Goal: Find specific page/section: Find specific page/section

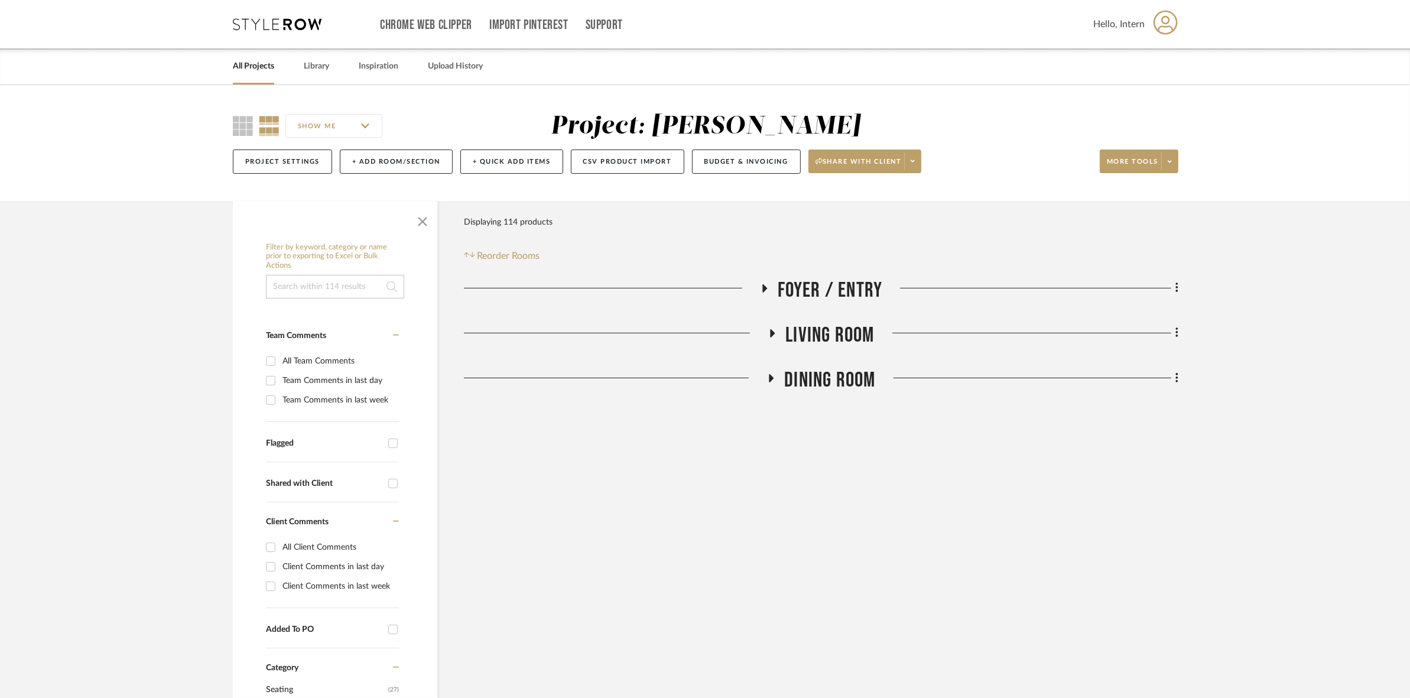
click at [293, 21] on icon at bounding box center [277, 24] width 89 height 12
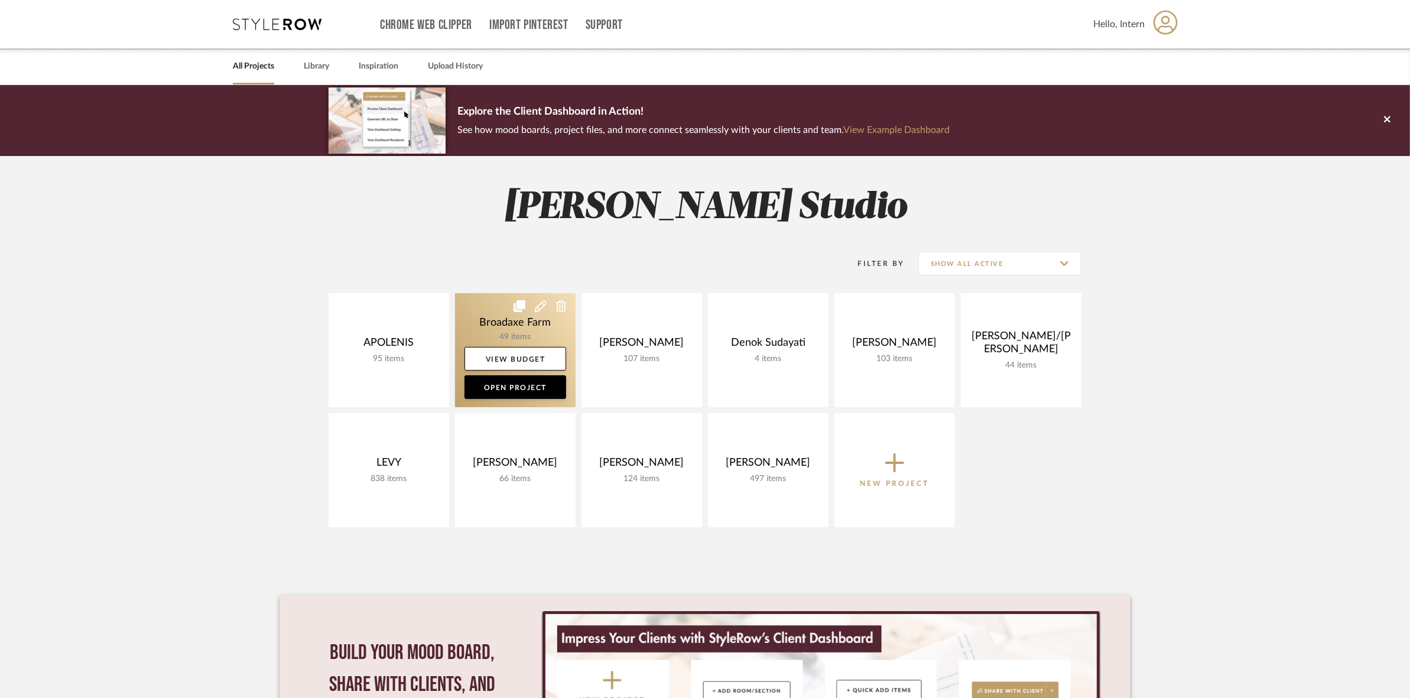
click at [467, 319] on link at bounding box center [515, 350] width 121 height 114
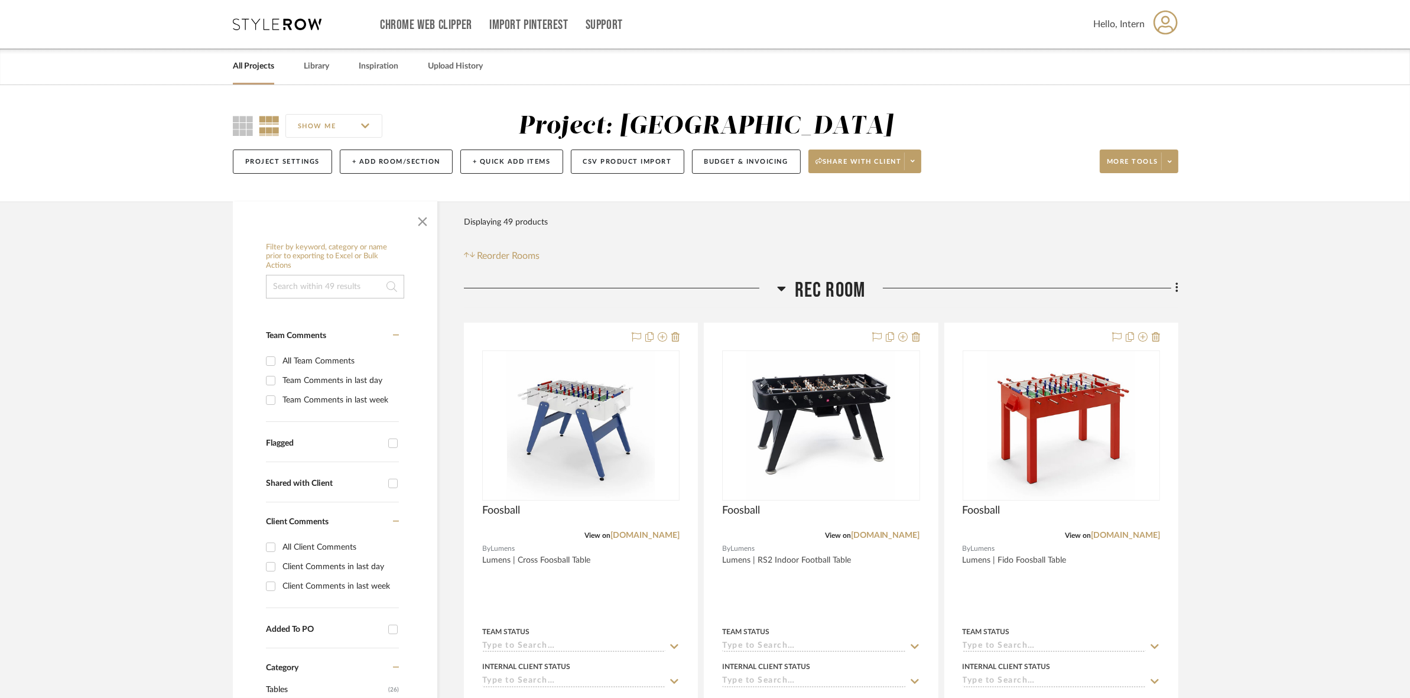
click at [847, 285] on span "Rec Room" at bounding box center [830, 290] width 71 height 25
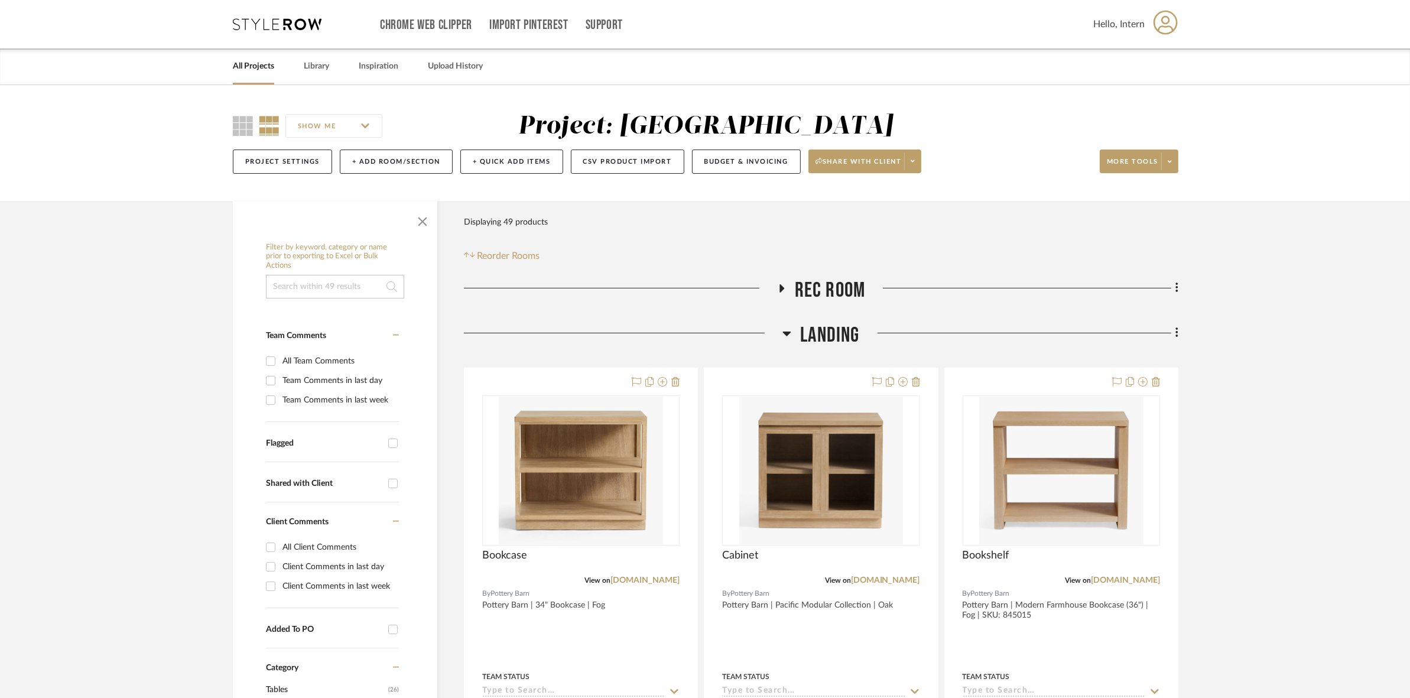
click at [838, 326] on span "Landing" at bounding box center [829, 335] width 59 height 25
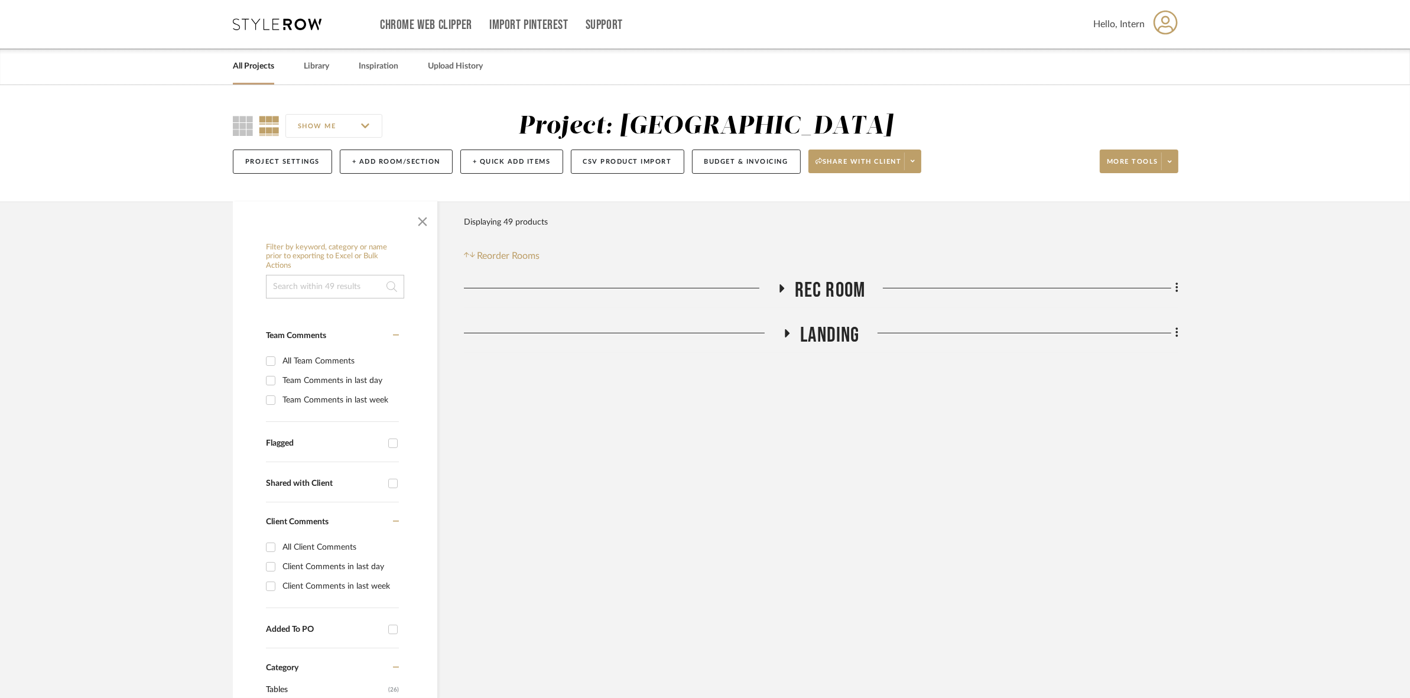
click at [829, 345] on span "Landing" at bounding box center [829, 335] width 59 height 25
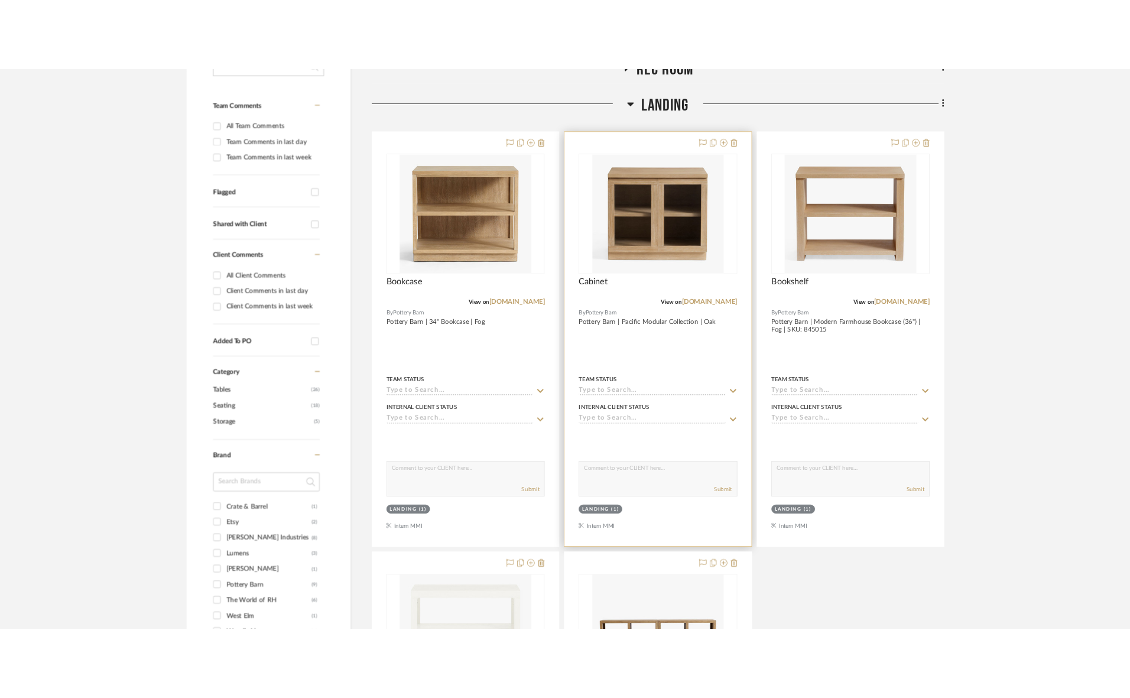
scroll to position [591, 0]
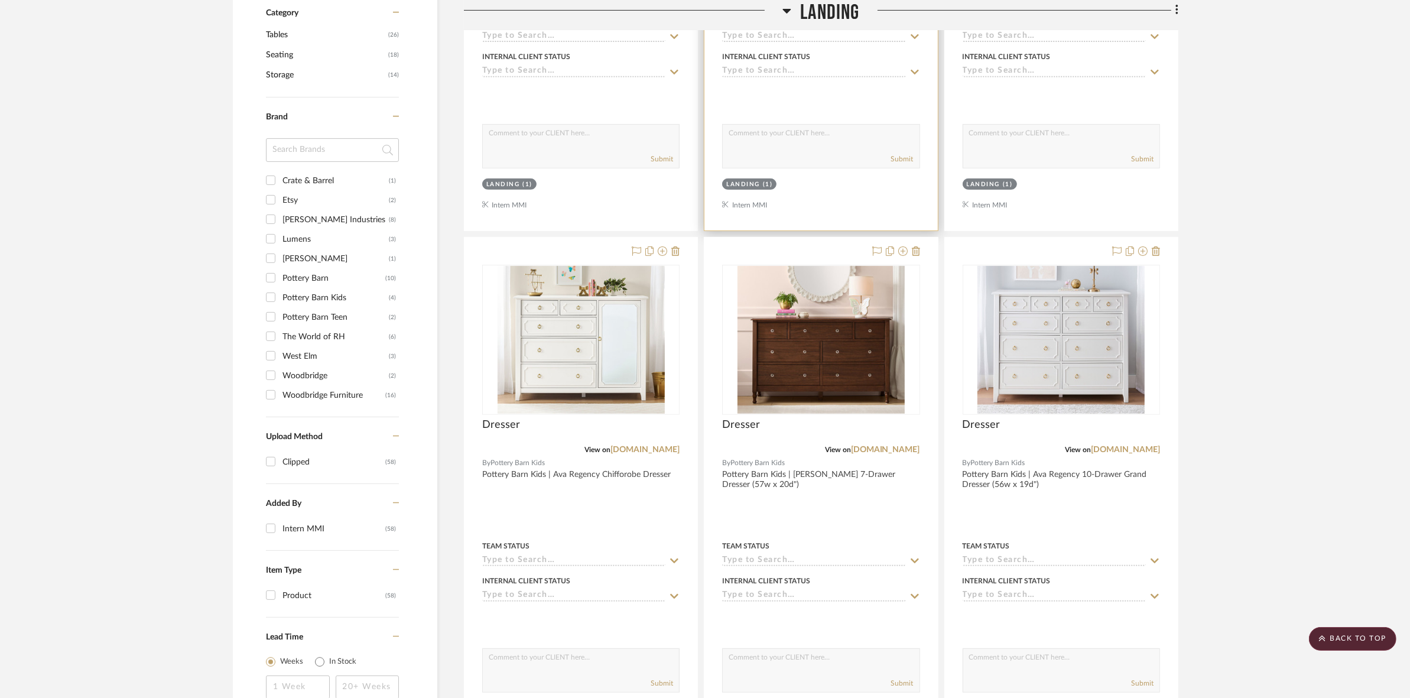
scroll to position [665, 0]
